Goal: Find specific page/section: Find specific page/section

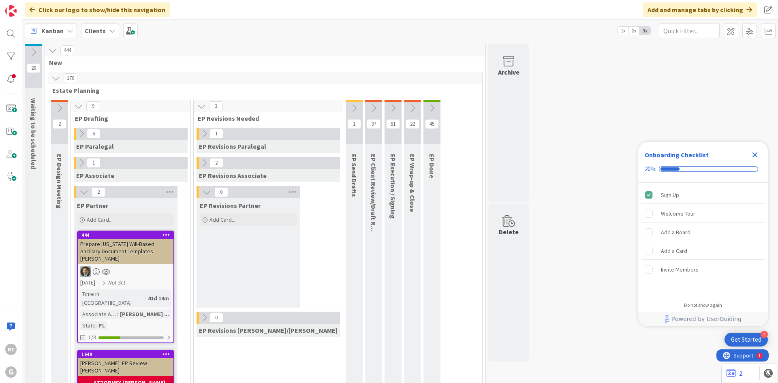
click at [102, 33] on b "Clients" at bounding box center [95, 31] width 21 height 8
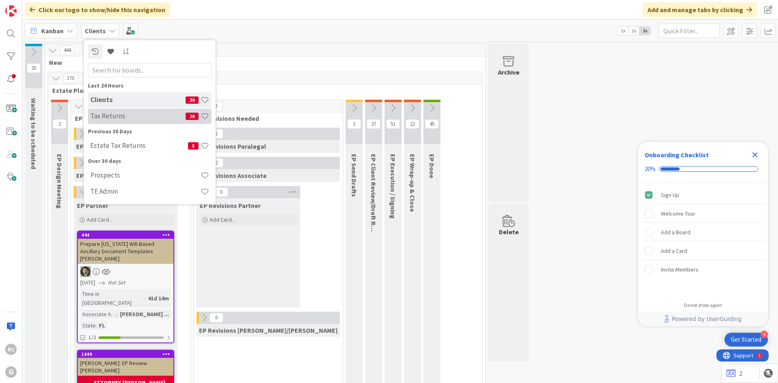
click at [132, 117] on h4 "Tax Returns" at bounding box center [137, 116] width 95 height 8
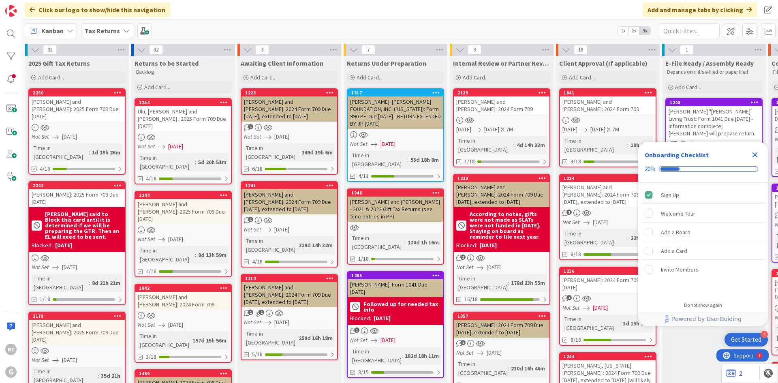
click at [754, 152] on icon "Close Checklist" at bounding box center [755, 155] width 10 height 10
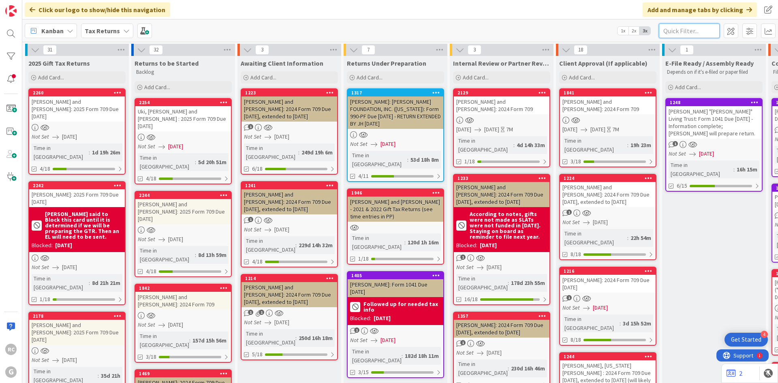
click at [696, 28] on input "text" at bounding box center [689, 30] width 61 height 15
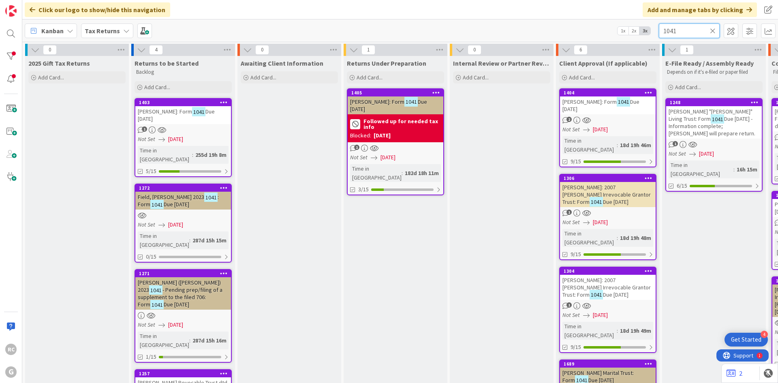
type input "1041"
click at [596, 94] on div "1404" at bounding box center [610, 93] width 92 height 6
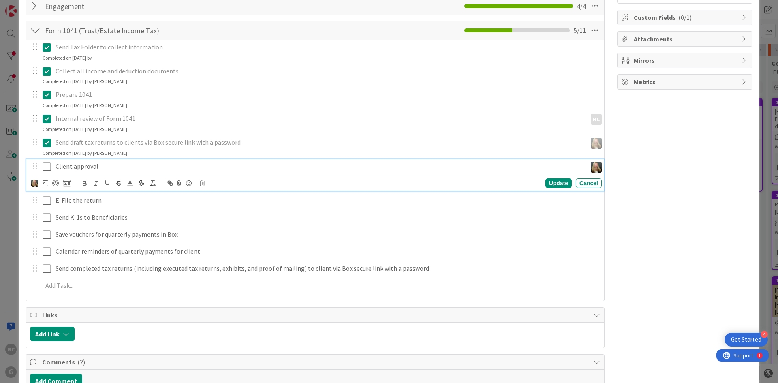
click at [48, 167] on icon at bounding box center [47, 167] width 9 height 10
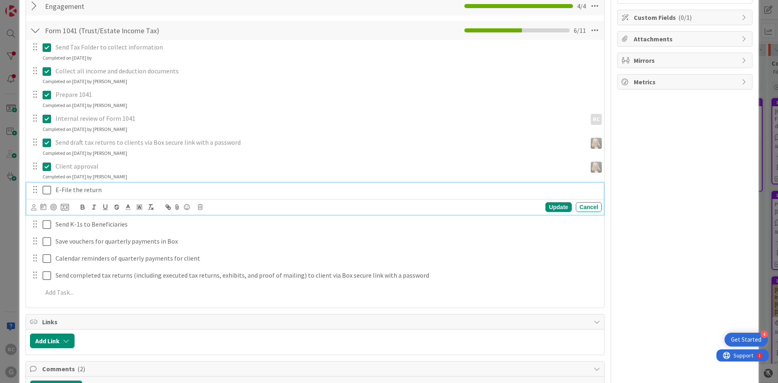
click at [47, 191] on icon at bounding box center [47, 190] width 9 height 10
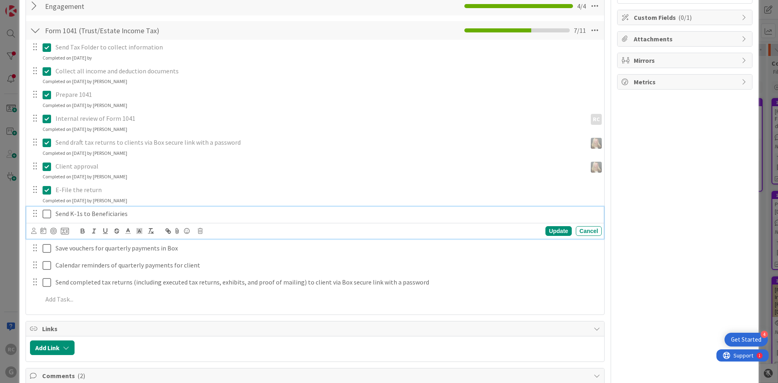
click at [47, 216] on icon at bounding box center [47, 214] width 9 height 10
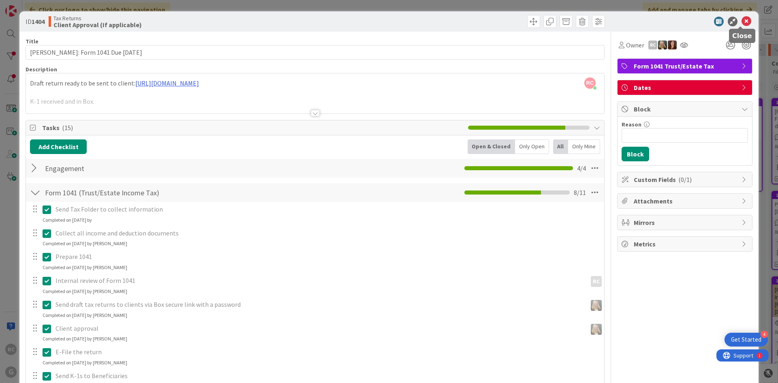
click at [743, 24] on icon at bounding box center [746, 22] width 10 height 10
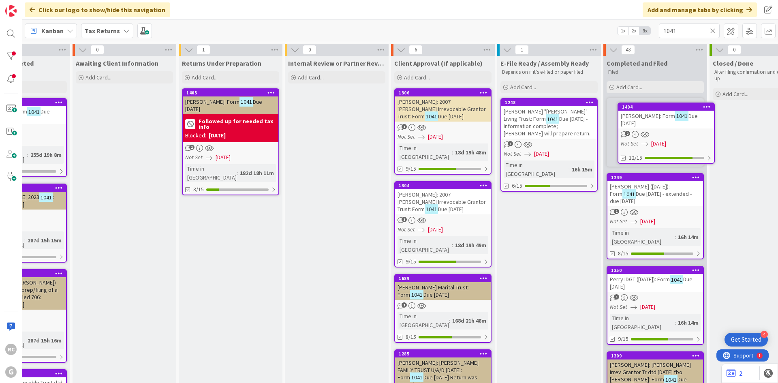
scroll to position [0, 167]
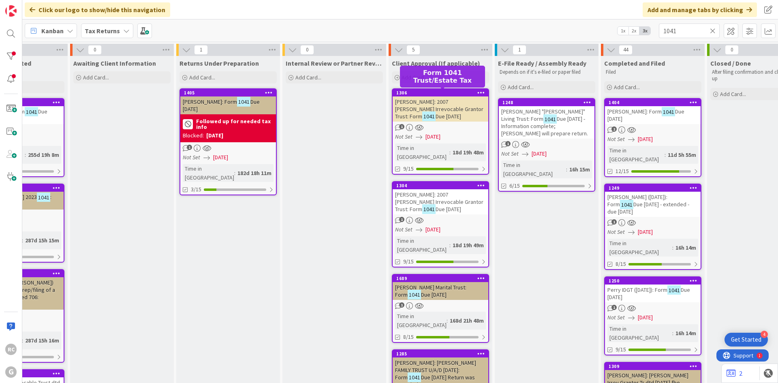
click at [441, 92] on div "1306" at bounding box center [442, 93] width 92 height 6
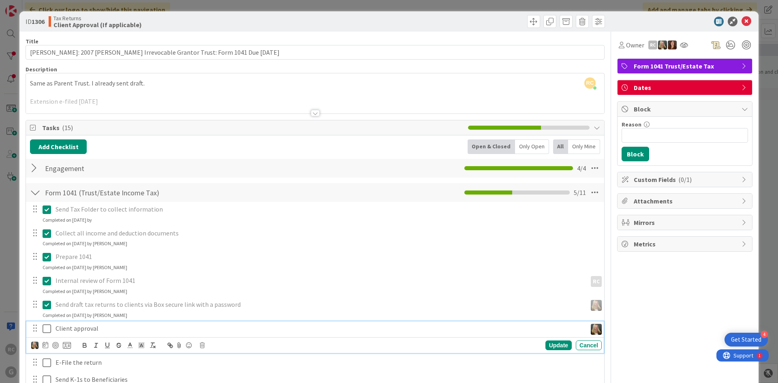
click at [47, 331] on icon at bounding box center [47, 329] width 9 height 10
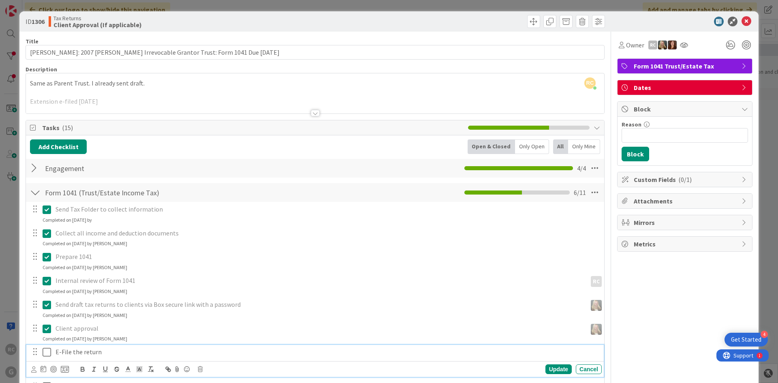
click at [45, 353] on icon at bounding box center [47, 352] width 9 height 10
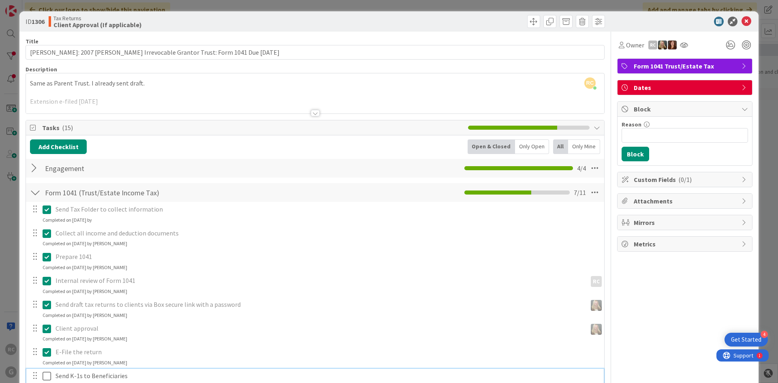
click at [48, 369] on icon at bounding box center [47, 376] width 9 height 10
click at [741, 22] on icon at bounding box center [746, 22] width 10 height 10
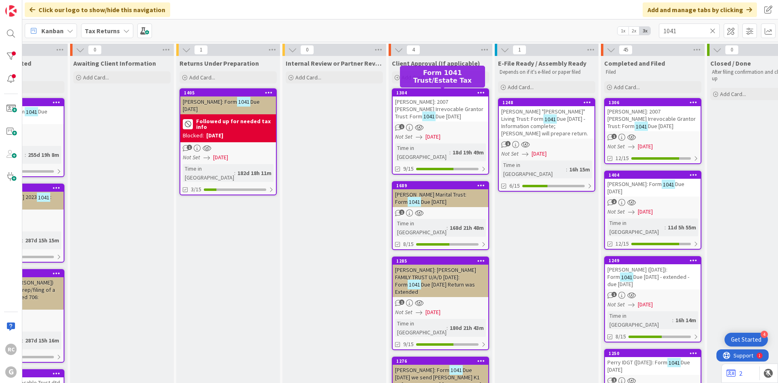
click at [425, 97] on div "[PERSON_NAME]: 2007 [PERSON_NAME] Irrevocable Grantor Trust: Form 1041 Due [DAT…" at bounding box center [441, 108] width 96 height 25
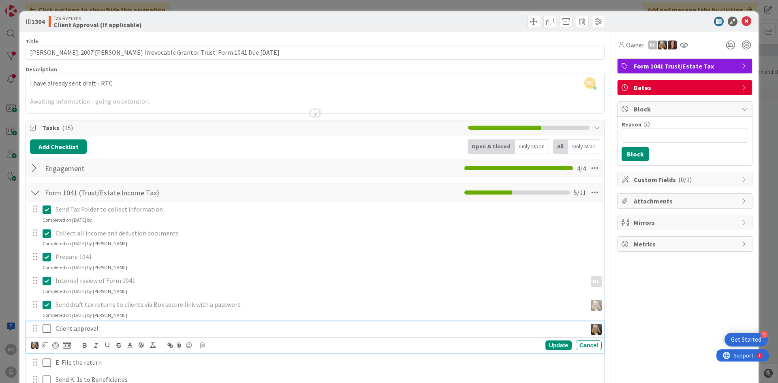
click at [45, 328] on icon at bounding box center [47, 329] width 9 height 10
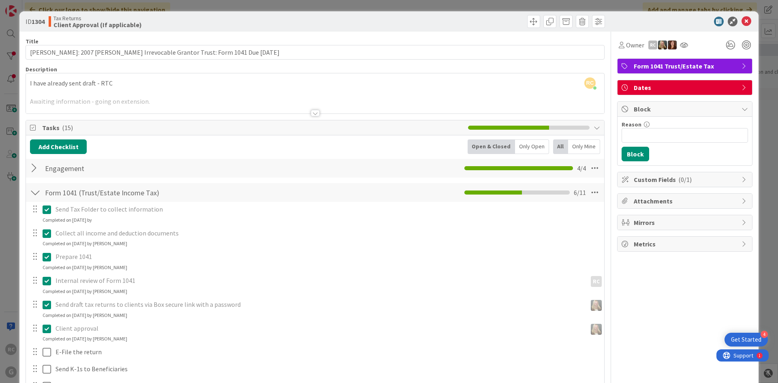
click at [46, 345] on div "Send Tax Folder to collect information Update Cancel Completed on [DATE] by Col…" at bounding box center [315, 325] width 570 height 246
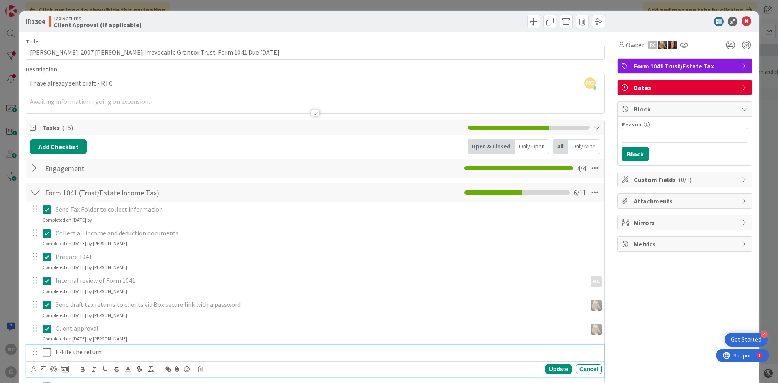
click at [43, 351] on icon at bounding box center [47, 352] width 9 height 10
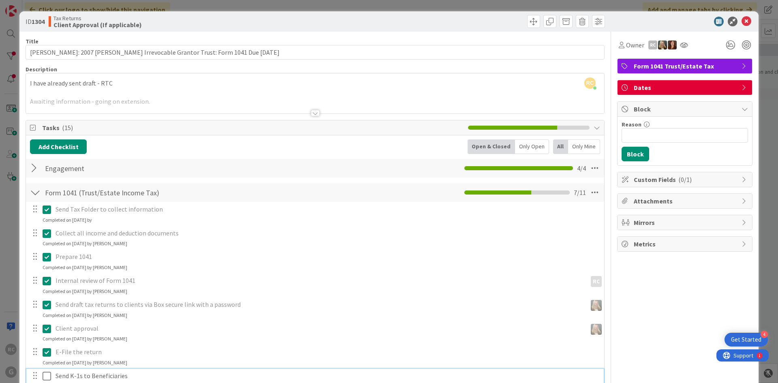
click at [46, 369] on icon at bounding box center [47, 376] width 9 height 10
click at [741, 19] on icon at bounding box center [746, 22] width 10 height 10
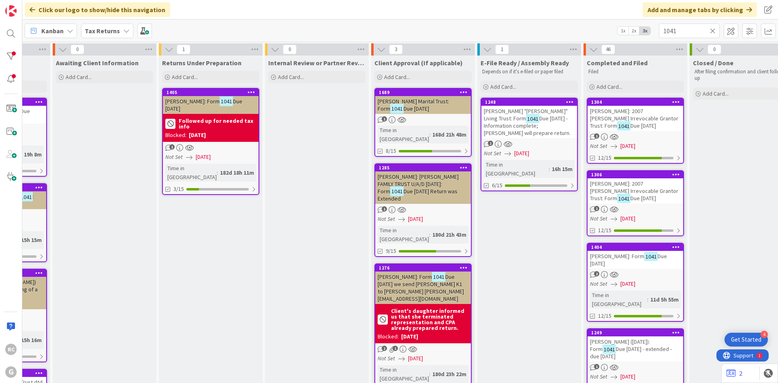
scroll to position [0, 185]
click at [714, 31] on icon at bounding box center [713, 30] width 6 height 7
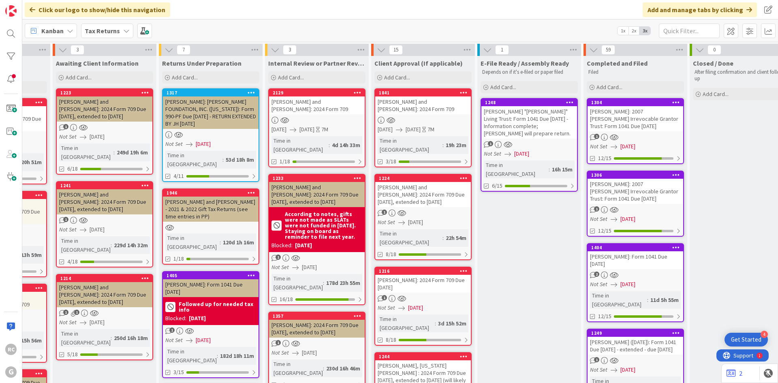
click at [414, 100] on div "[PERSON_NAME] and [PERSON_NAME]: 2024 Form 709" at bounding box center [423, 105] width 96 height 18
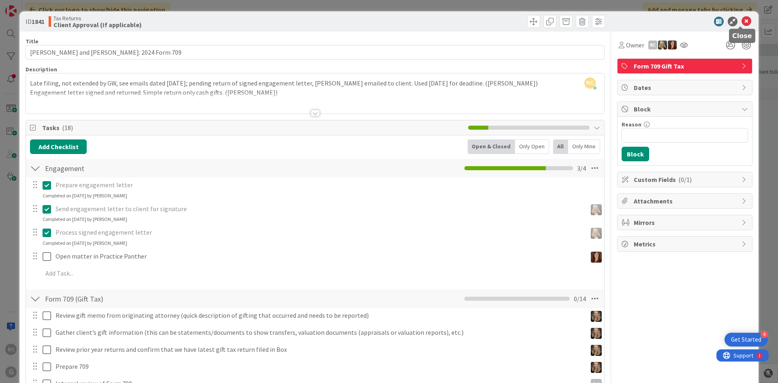
click at [743, 23] on icon at bounding box center [746, 22] width 10 height 10
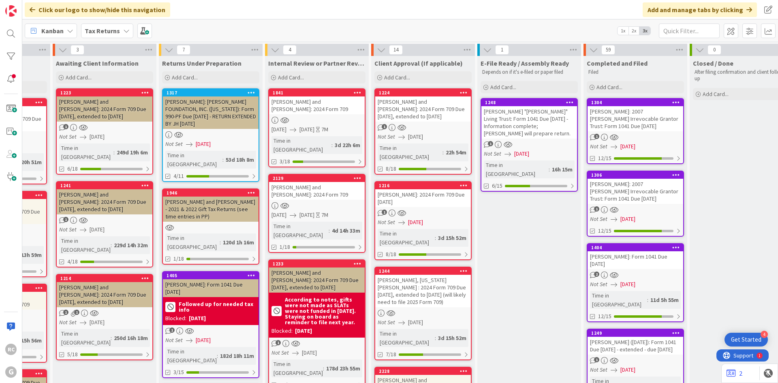
click at [301, 182] on div "[PERSON_NAME] and [PERSON_NAME]: 2024 Form 709" at bounding box center [317, 191] width 96 height 18
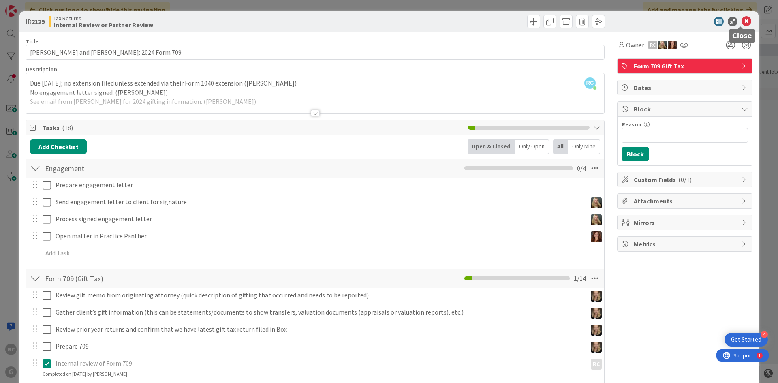
click at [744, 23] on icon at bounding box center [746, 22] width 10 height 10
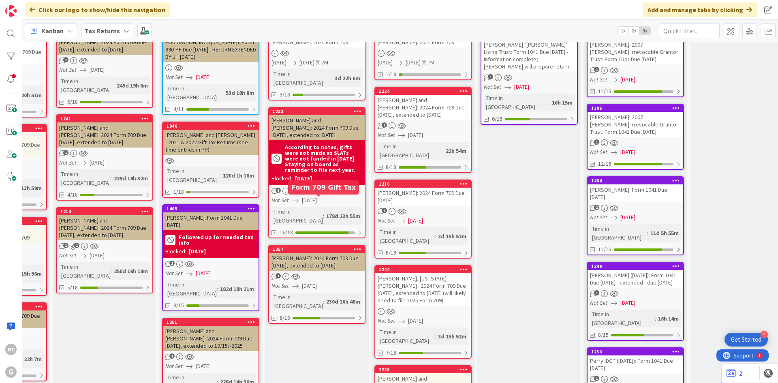
scroll to position [0, 185]
